Goal: Find specific page/section: Find specific page/section

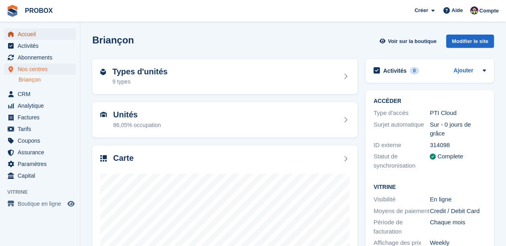
click at [36, 37] on span "Accueil" at bounding box center [42, 34] width 48 height 11
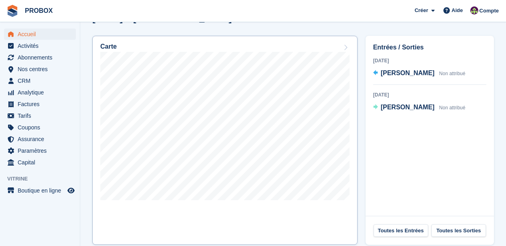
scroll to position [240, 0]
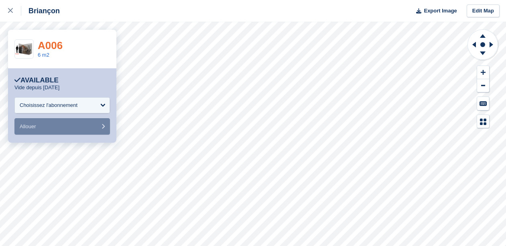
click at [56, 44] on link "A006" at bounding box center [50, 45] width 25 height 12
